Goal: Information Seeking & Learning: Find specific fact

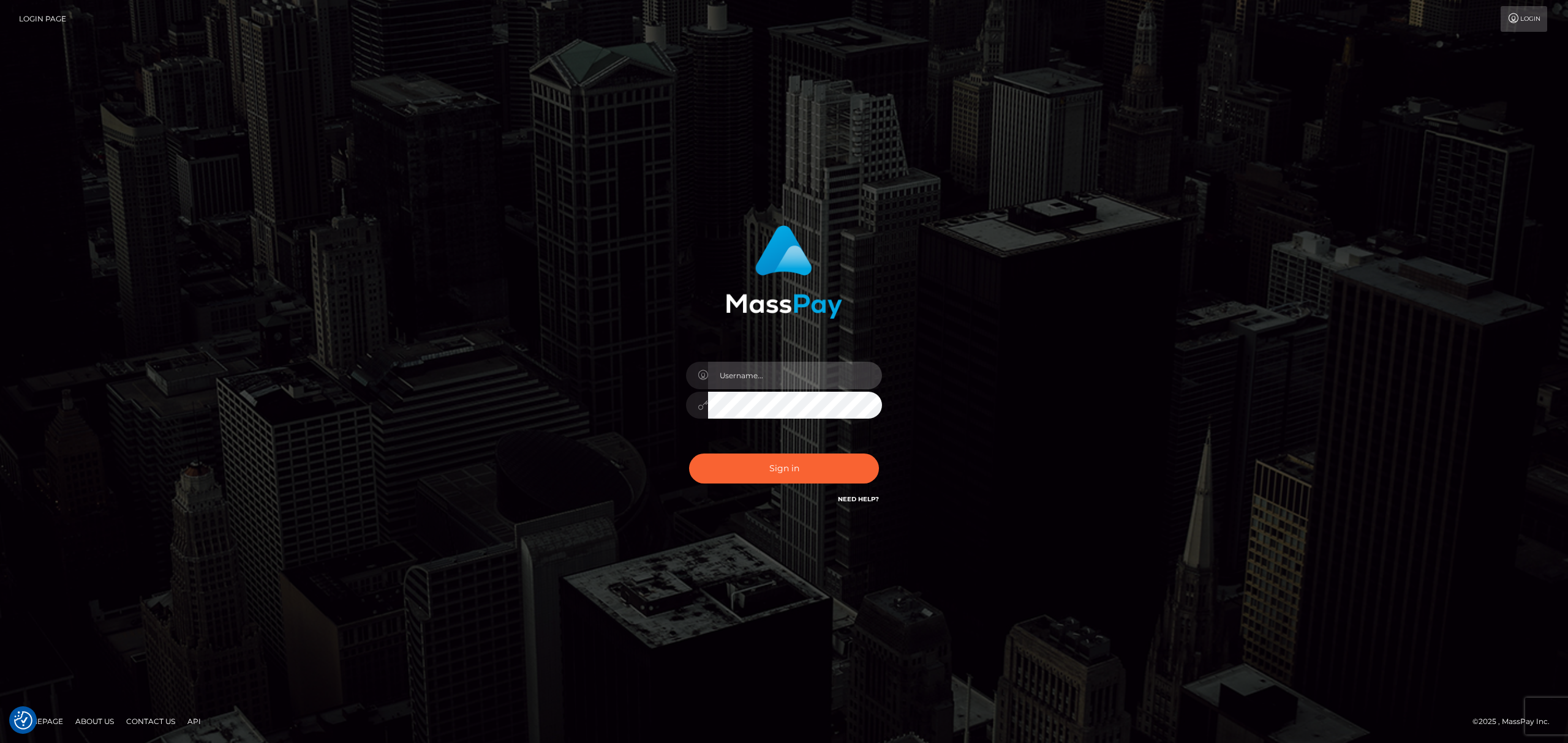
click at [755, 369] on input "text" at bounding box center [795, 375] width 174 height 27
click at [757, 382] on input "text" at bounding box center [795, 375] width 174 height 27
type input "Eric"
click at [785, 470] on button "Sign in" at bounding box center [783, 468] width 190 height 30
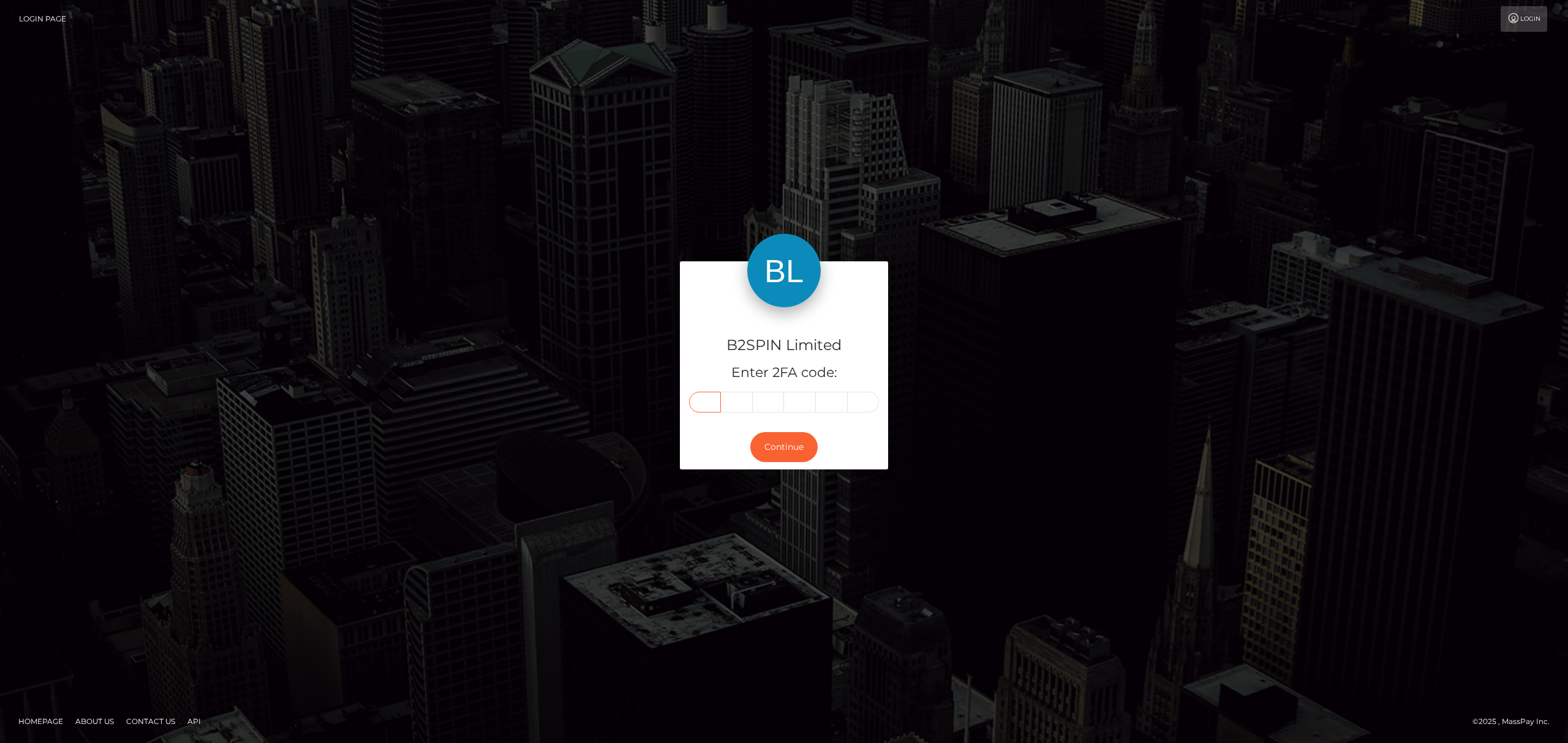
click at [709, 407] on input "text" at bounding box center [705, 402] width 32 height 21
paste input "7"
type input "7"
type input "8"
type input "9"
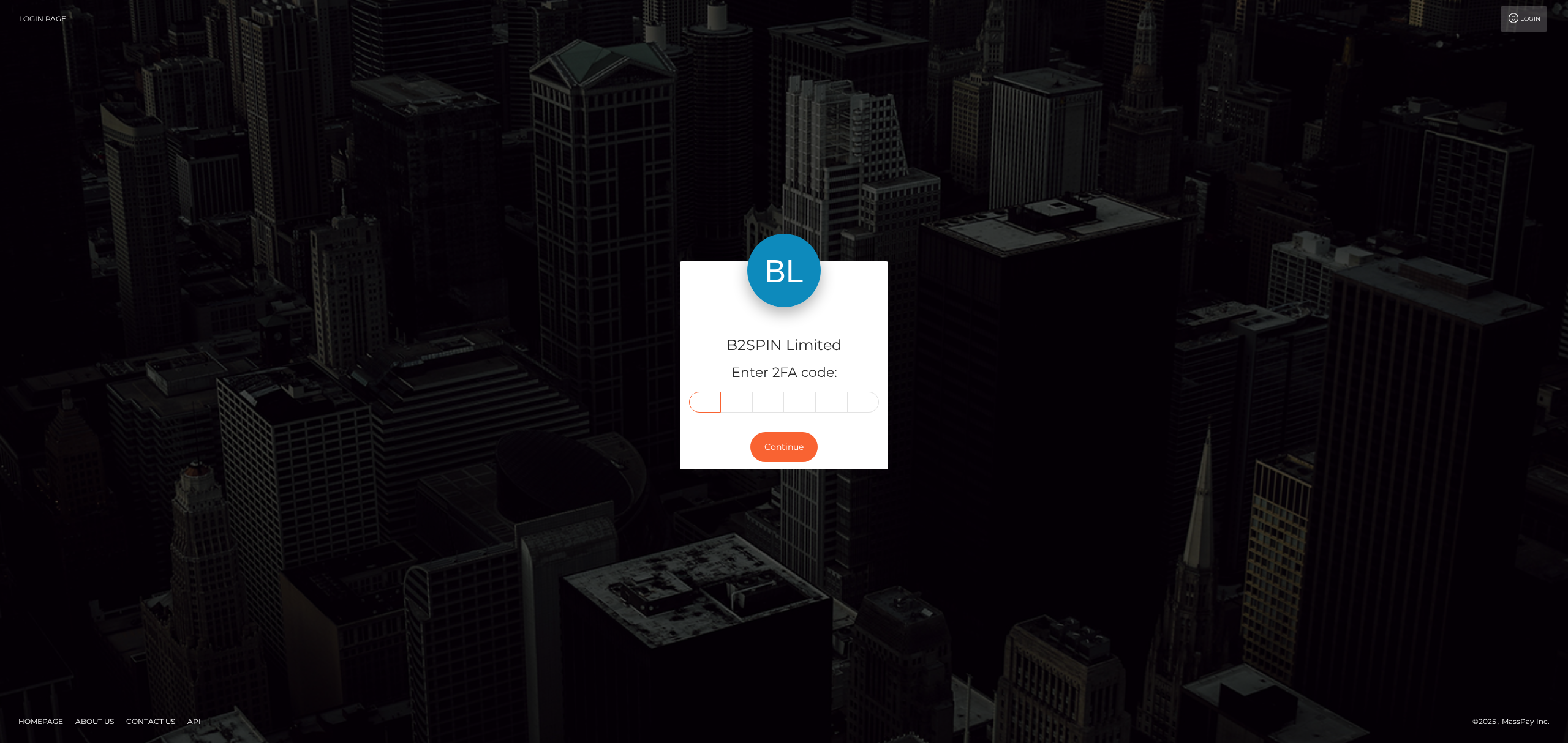
type input "4"
type input "9"
type input "5"
click at [797, 449] on button "Continue" at bounding box center [784, 447] width 67 height 30
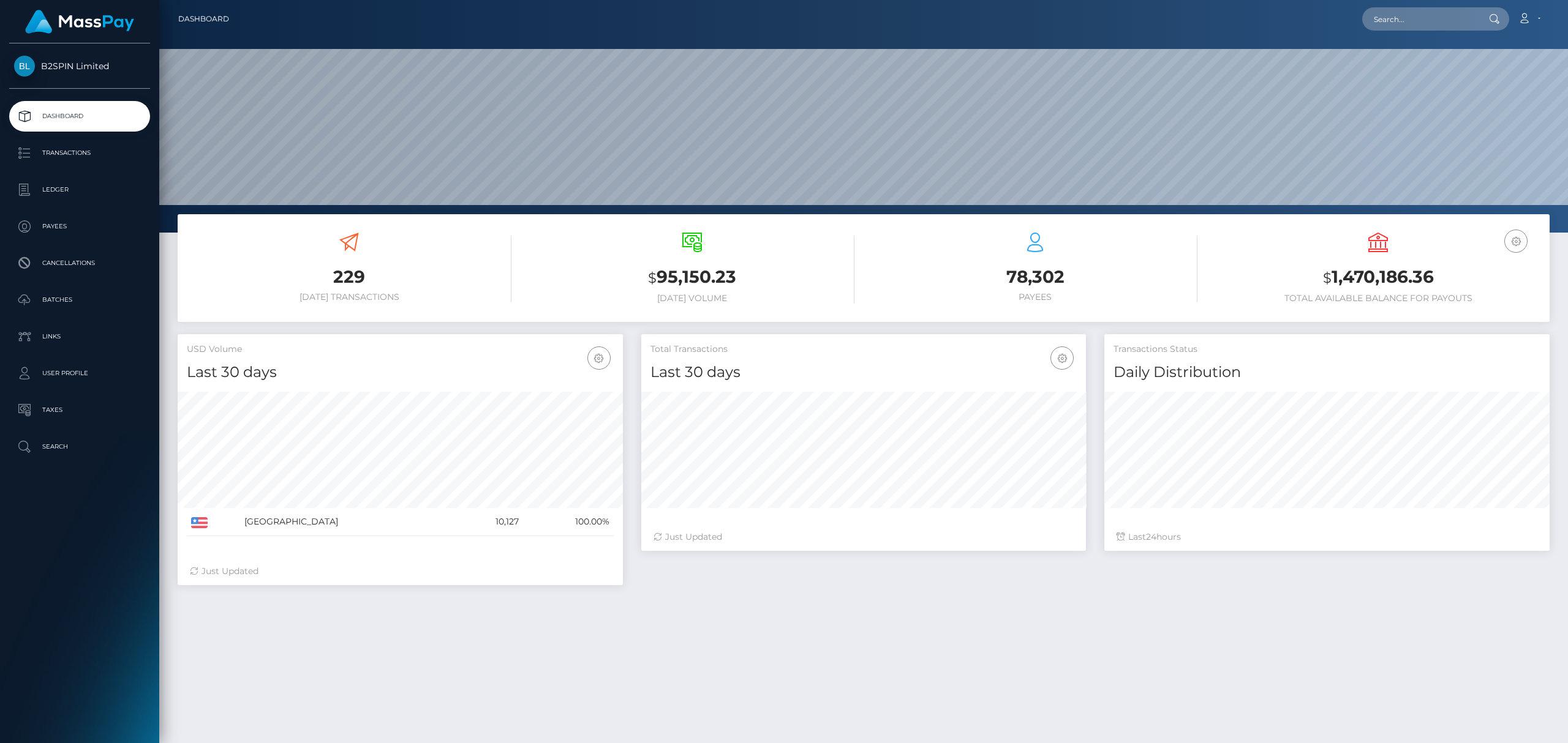
scroll to position [217, 444]
click at [1428, 23] on input "text" at bounding box center [1419, 19] width 115 height 23
paste input "3365029"
type input "3365029"
paste input "3365029"
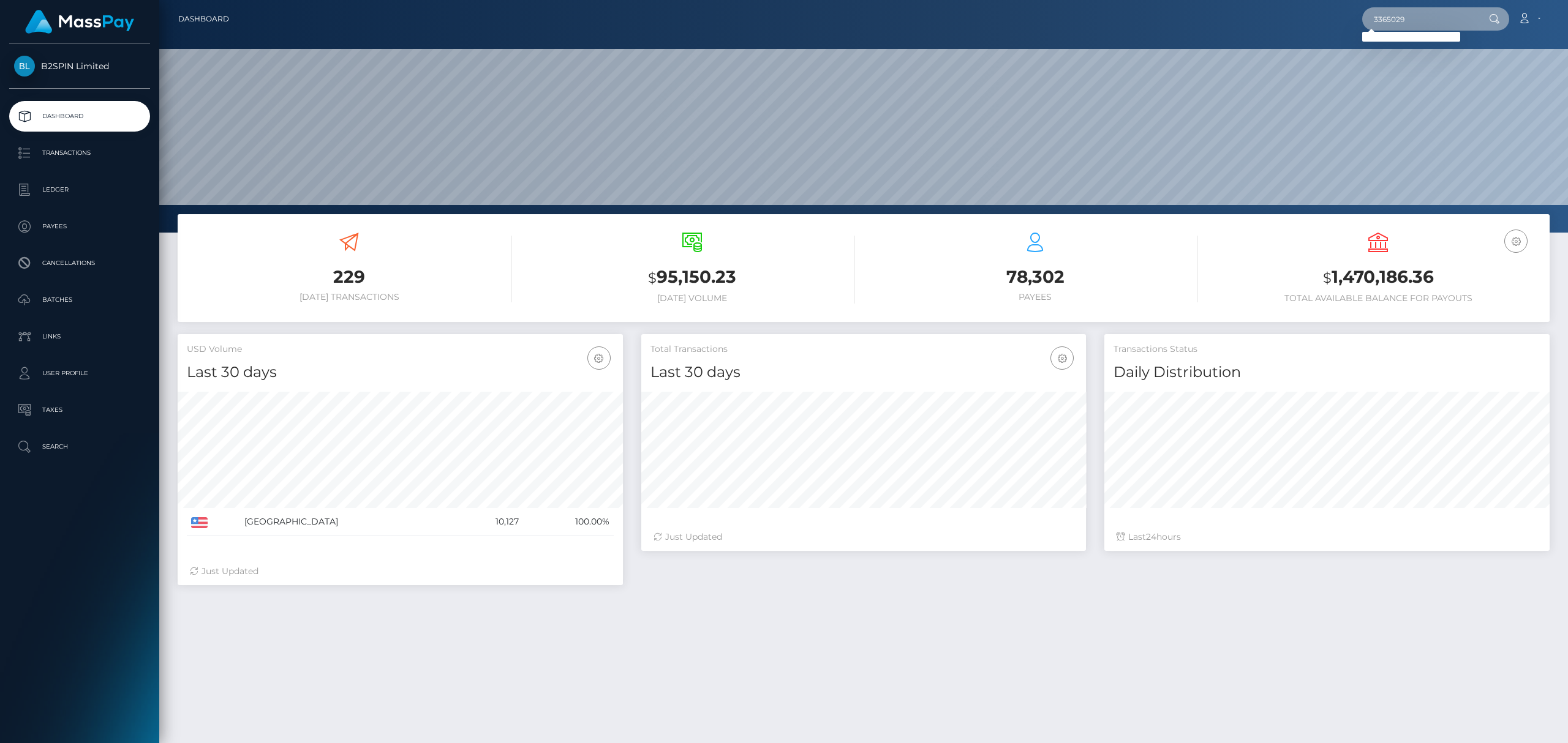
click at [1414, 25] on input "3365029" at bounding box center [1419, 19] width 115 height 23
paste input "2031436142"
type input "2031436142"
click at [1410, 69] on link "EDGAR GONZALEZ" at bounding box center [1411, 63] width 98 height 23
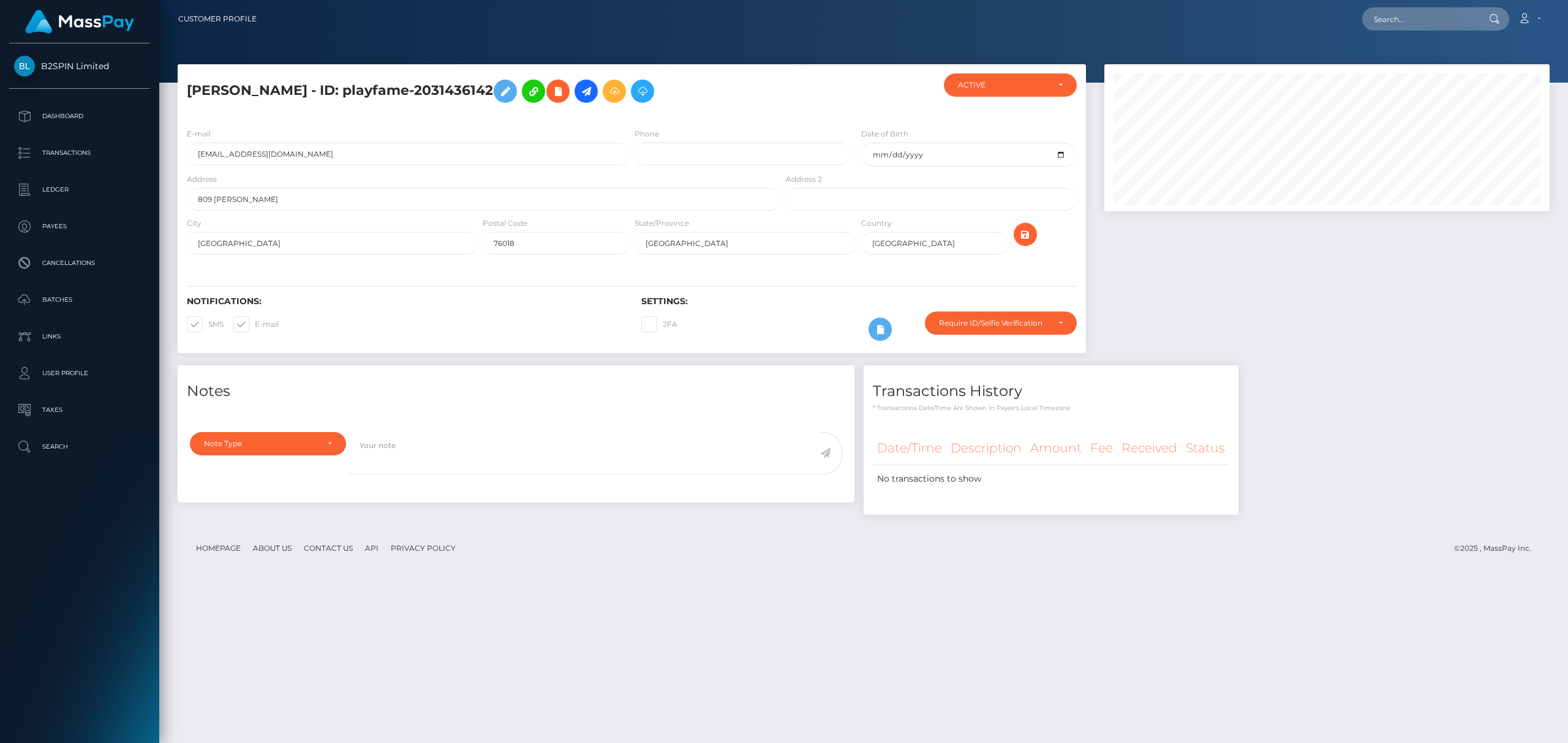
scroll to position [147, 444]
